Goal: Information Seeking & Learning: Learn about a topic

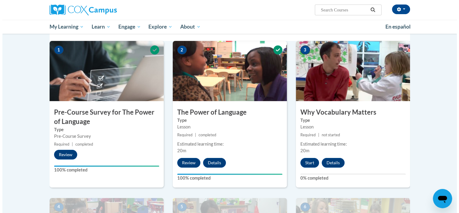
scroll to position [126, 0]
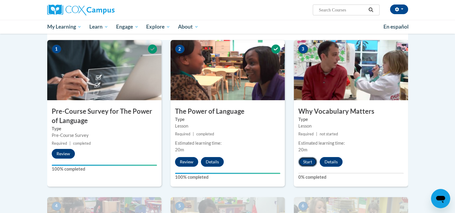
click at [302, 162] on button "Start" at bounding box center [307, 162] width 19 height 10
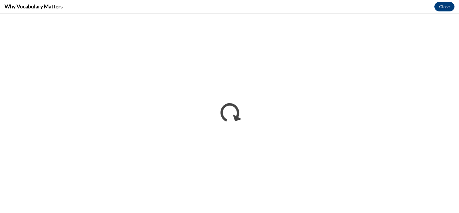
scroll to position [0, 0]
click at [448, 7] on button "Close" at bounding box center [445, 7] width 20 height 10
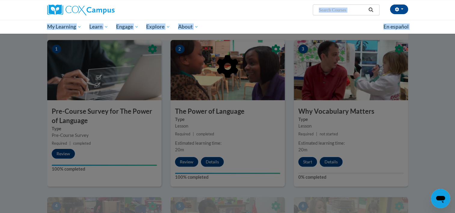
drag, startPoint x: 448, startPoint y: 7, endPoint x: 432, endPoint y: 55, distance: 50.9
click at [308, 158] on div at bounding box center [227, 106] width 455 height 213
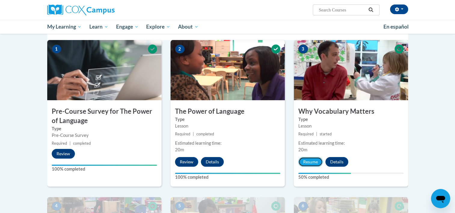
click at [308, 159] on button "Resume" at bounding box center [310, 162] width 24 height 10
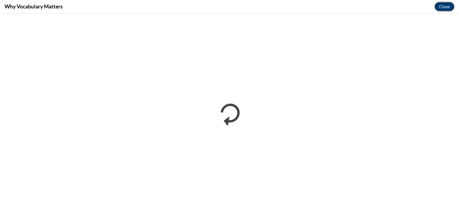
click at [442, 8] on button "Close" at bounding box center [445, 7] width 20 height 10
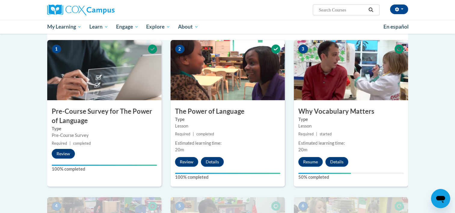
click at [442, 8] on div "Madison Hall (America/New_York UTC-04:00) My Profile Inbox My Transcripts Log O…" at bounding box center [227, 17] width 455 height 34
click at [307, 162] on button "Resume" at bounding box center [310, 162] width 24 height 10
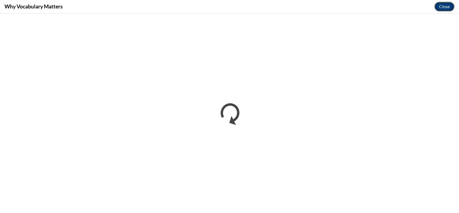
click at [441, 11] on button "Close" at bounding box center [445, 7] width 20 height 10
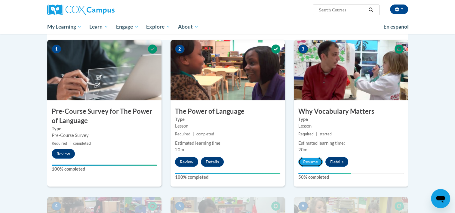
click at [310, 161] on button "Resume" at bounding box center [310, 162] width 24 height 10
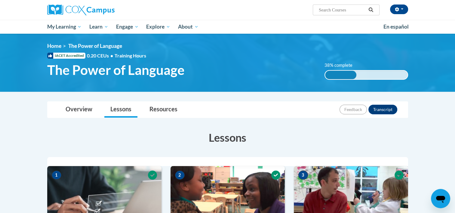
drag, startPoint x: 456, startPoint y: 42, endPoint x: 299, endPoint y: 79, distance: 160.6
click at [299, 79] on div "<en>Home</en><fr>Accueil</fr><de>Zuhause</de><it>Casa</it><es>Casa</es><pt>Casa…" at bounding box center [227, 63] width 379 height 40
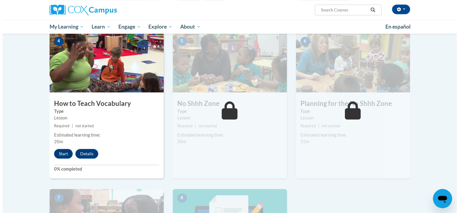
scroll to position [292, 0]
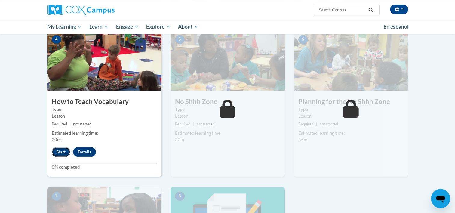
click at [61, 151] on button "Start" at bounding box center [61, 152] width 19 height 10
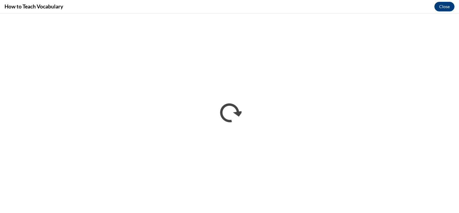
scroll to position [0, 0]
click at [448, 6] on button "Close" at bounding box center [445, 7] width 20 height 10
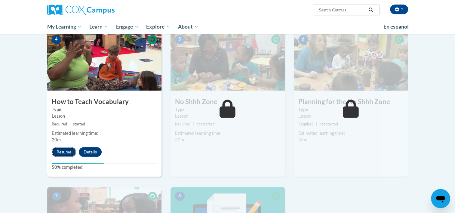
click at [64, 151] on button "Resume" at bounding box center [64, 152] width 24 height 10
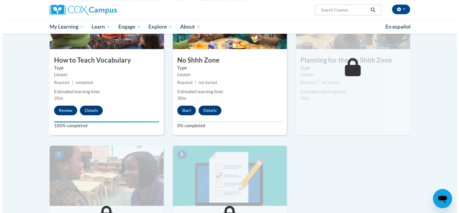
scroll to position [347, 0]
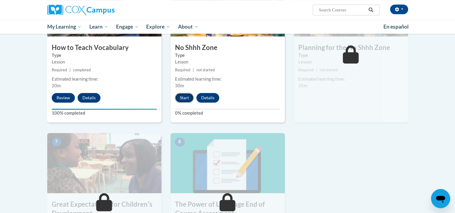
click at [182, 98] on button "Start" at bounding box center [184, 98] width 19 height 10
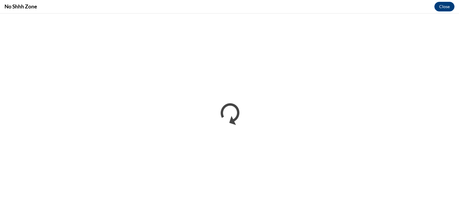
scroll to position [0, 0]
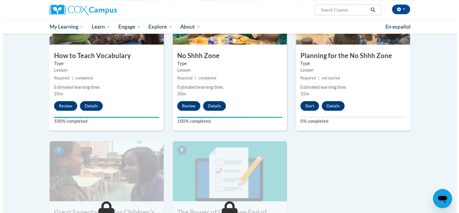
scroll to position [335, 0]
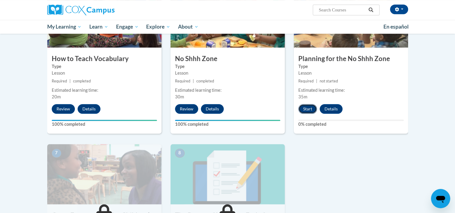
click at [313, 107] on button "Start" at bounding box center [307, 109] width 19 height 10
